Goal: Transaction & Acquisition: Book appointment/travel/reservation

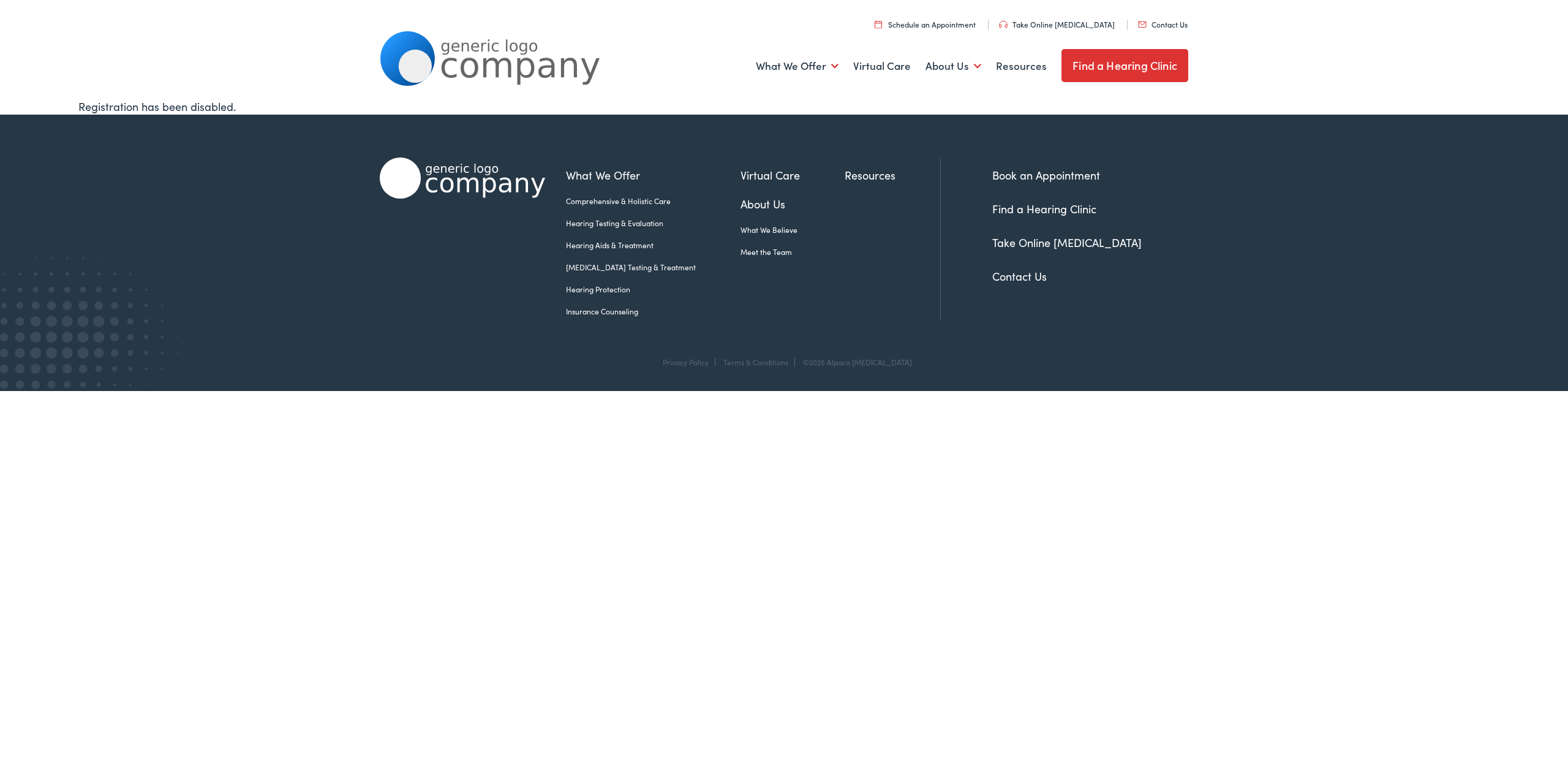
click at [976, 22] on link "Schedule an Appointment" at bounding box center [925, 24] width 101 height 10
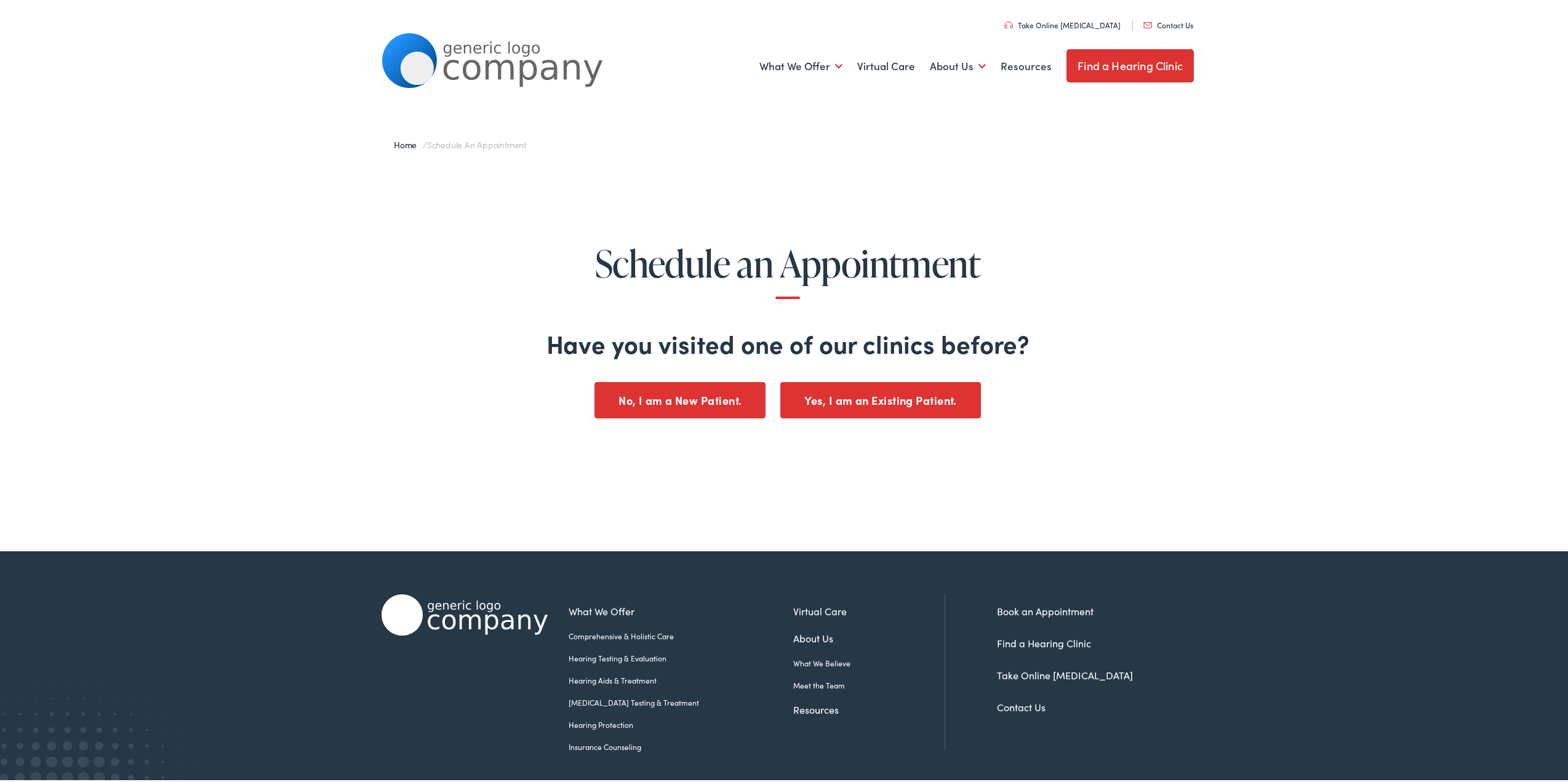
click at [634, 393] on button "No, I am a New Patient." at bounding box center [680, 399] width 171 height 36
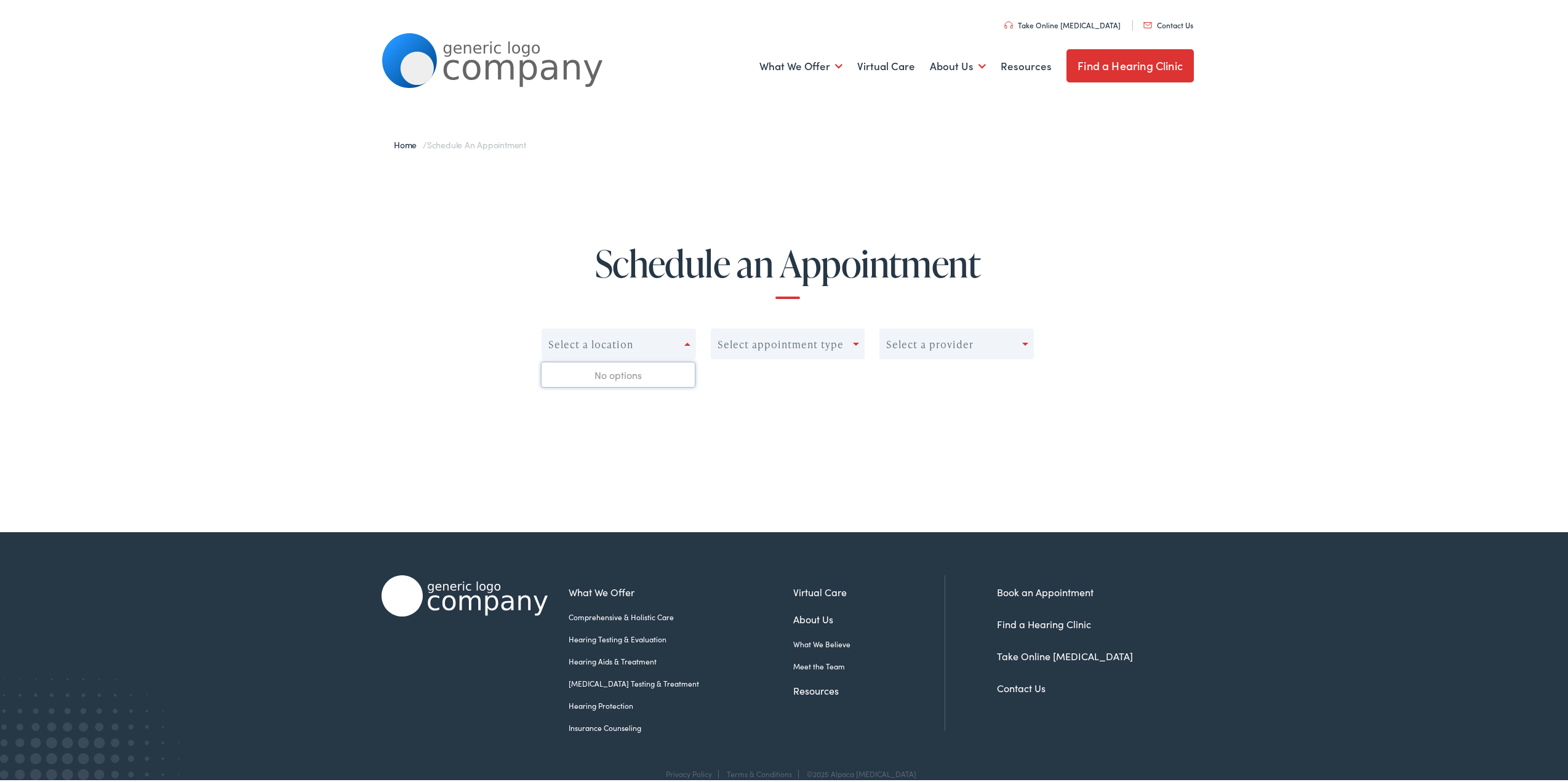
click at [647, 336] on div "Select a location" at bounding box center [613, 342] width 142 height 17
click at [673, 337] on div "Select a location" at bounding box center [613, 342] width 142 height 17
click at [816, 342] on div "Select appointment type" at bounding box center [780, 342] width 126 height 12
click at [917, 346] on div "Select a provider" at bounding box center [930, 342] width 87 height 12
